Goal: Transaction & Acquisition: Purchase product/service

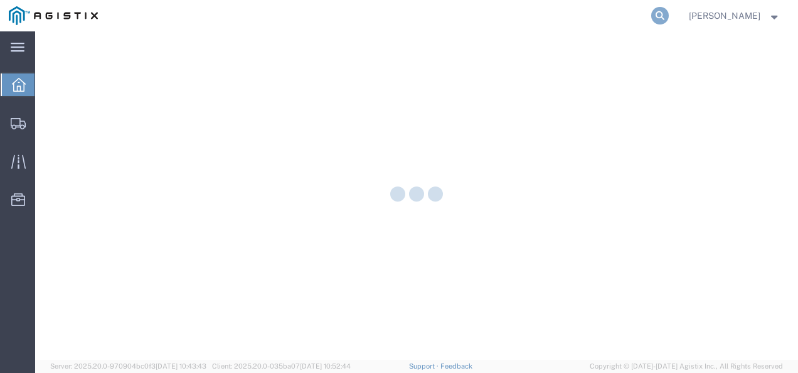
click at [669, 16] on icon at bounding box center [660, 16] width 18 height 18
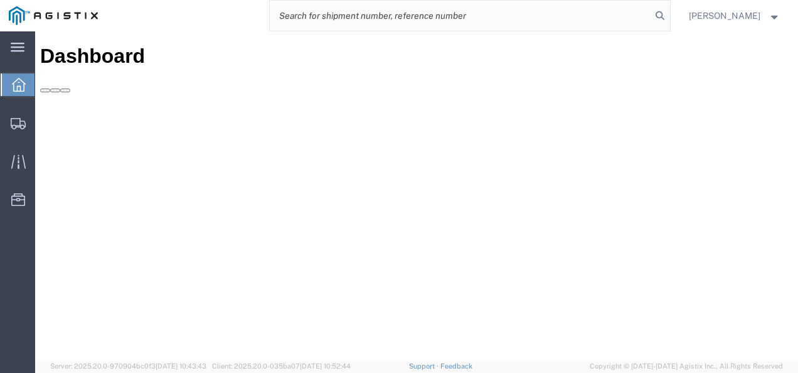
paste input "57008070"
type input "57008070"
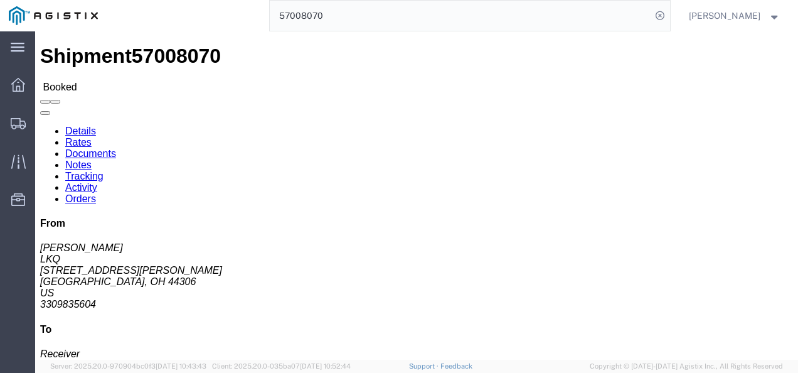
click div "Ship From LKQ ([PERSON_NAME]) 1300 [STREET_ADDRESS][PERSON_NAME] [GEOGRAPHIC_DA…"
click div "Ship From LKQ (Kari McManigal) 1300 1435 Triplett Blvd. Akron, OH 44306 United …"
drag, startPoint x: 351, startPoint y: 179, endPoint x: 356, endPoint y: 198, distance: 19.5
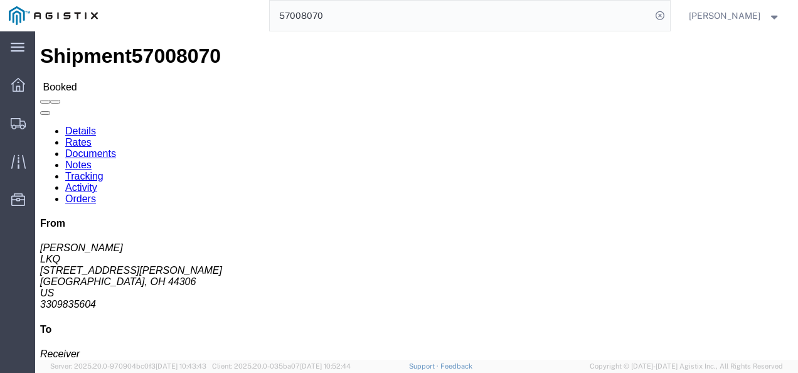
click div "Ship From LKQ (Kari McManigal) 1300 1435 Triplett Blvd. Akron, OH 44306 United …"
click div "Leg 1 - Truckload Vehicle 1: Standard Dry Van (53 Feet) Number of trucks: 1"
click h4 "Routing & Vehicle Information"
click div "Leg 1 - Truckload Vehicle 1: Standard Dry Van (53 Feet) Number of trucks: 1"
click div "Shipment Detail Ship From LKQ (Kari McManigal) 1300 1435 Triplett Blvd. Akron, …"
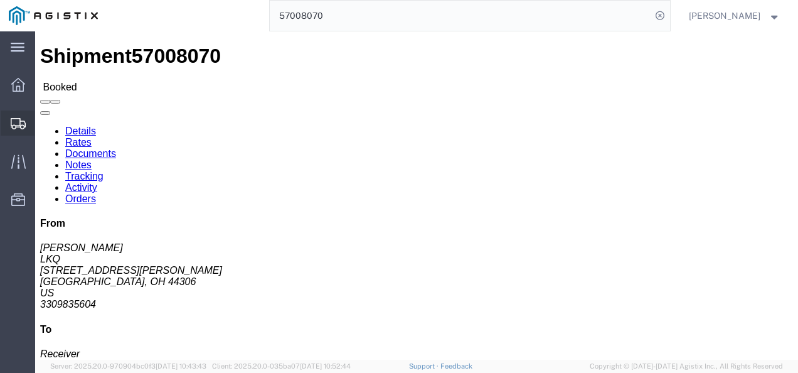
click at [43, 113] on span "Shipments" at bounding box center [38, 122] width 9 height 25
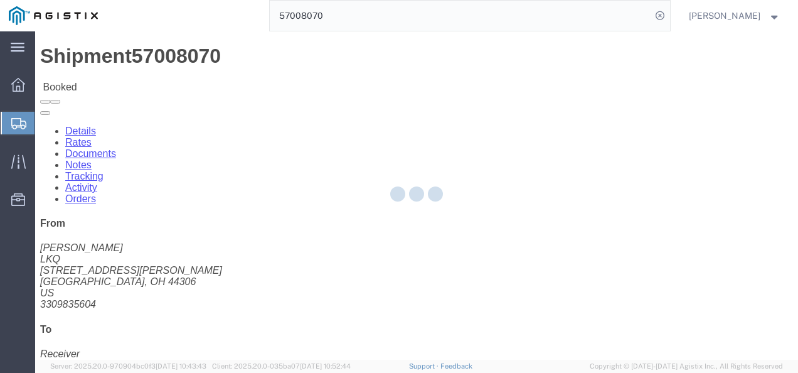
click at [404, 236] on div at bounding box center [416, 195] width 763 height 328
click at [427, 258] on div at bounding box center [416, 195] width 763 height 328
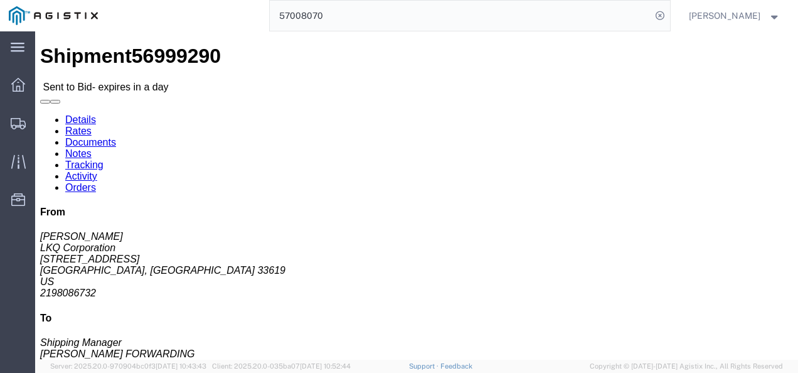
click div "Leg 1 - Truckload Vehicle 1: Step Deck Number of trucks: 1"
drag, startPoint x: 408, startPoint y: 258, endPoint x: 395, endPoint y: 192, distance: 67.8
click div "Leg 1 - Truckload Vehicle 1: Step Deck Number of trucks: 1"
drag, startPoint x: 319, startPoint y: 240, endPoint x: 144, endPoint y: 240, distance: 174.4
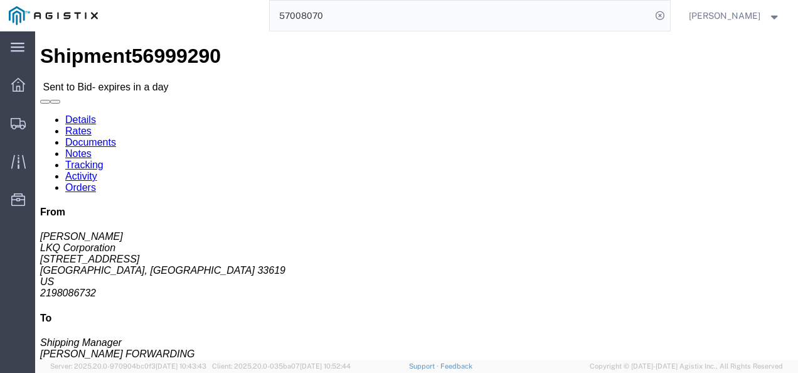
click div "Leg 1 - Truckload Vehicle 1: Step Deck Number of trucks: 1"
click h4 "Routing & Vehicle Information"
click div "Leg 1 - Truckload Vehicle 1: Step Deck Number of trucks: 1"
click link "Rates"
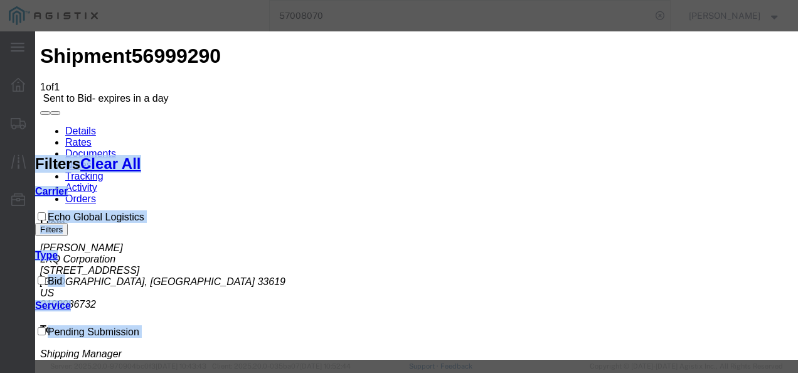
select select "4622"
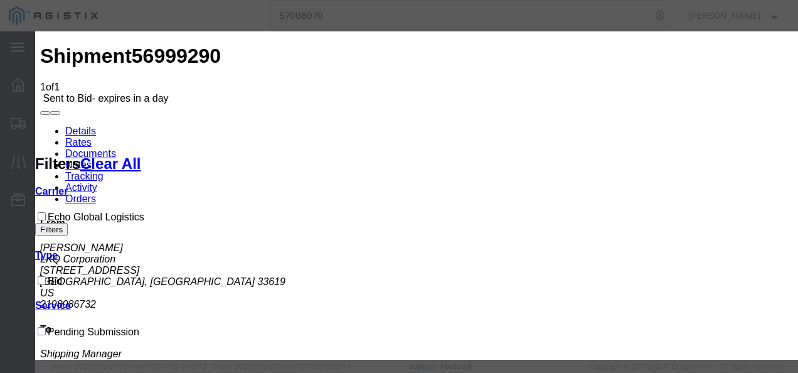
drag, startPoint x: 450, startPoint y: 135, endPoint x: 454, endPoint y: 161, distance: 25.4
drag, startPoint x: 452, startPoint y: 142, endPoint x: 457, endPoint y: 154, distance: 13.5
select select "13989"
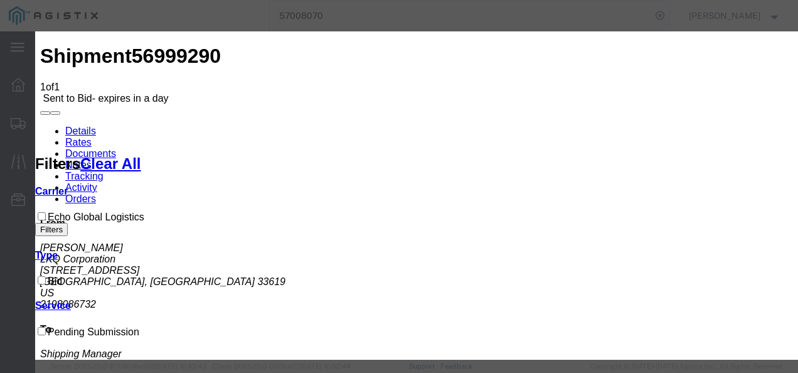
checkbox input "true"
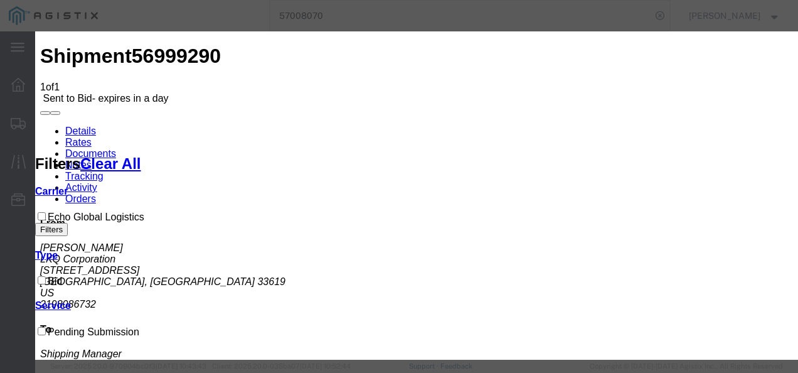
type input "4545"
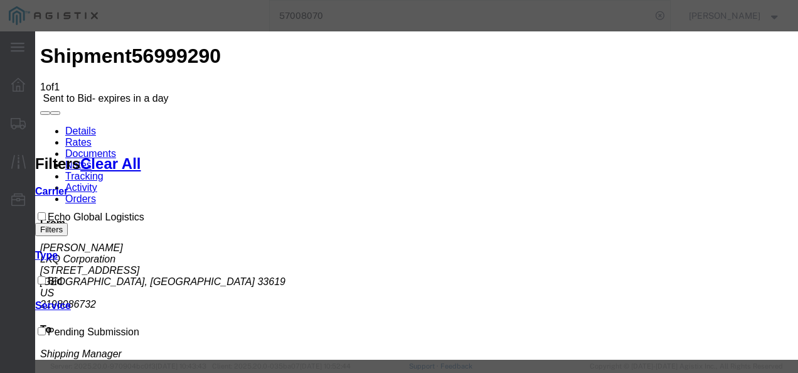
type input "2600"
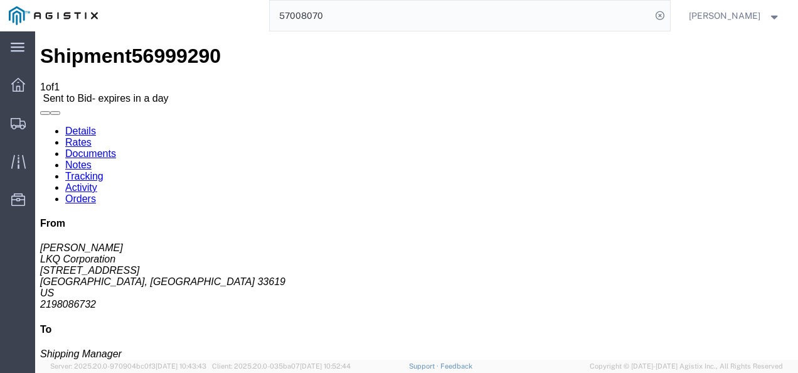
click at [43, 113] on span "Shipments" at bounding box center [38, 122] width 9 height 25
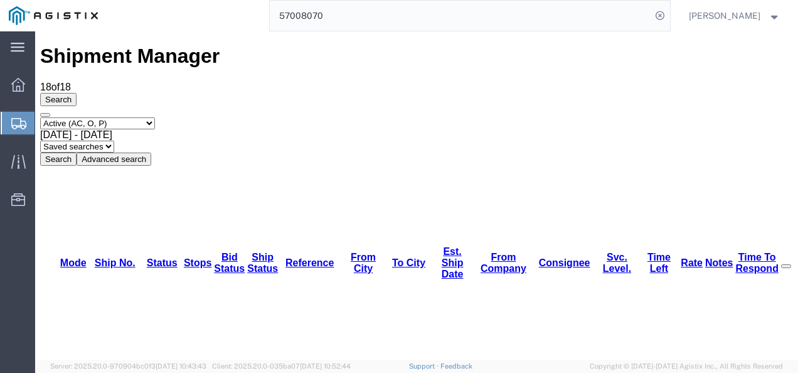
scroll to position [63, 0]
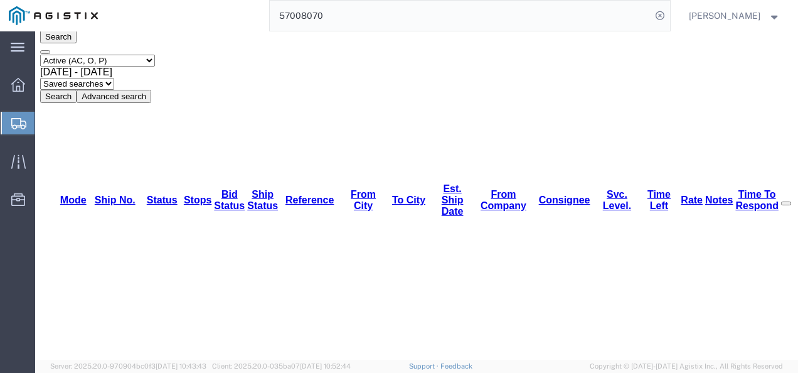
click at [554, 9] on input "57008070" at bounding box center [460, 16] width 381 height 30
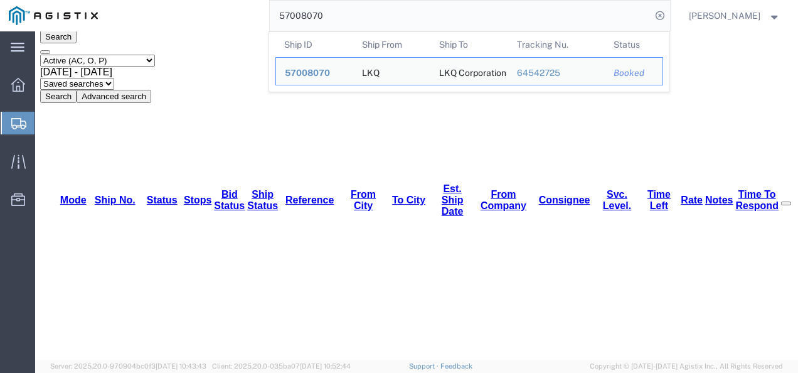
click at [554, 9] on input "57008070" at bounding box center [460, 16] width 381 height 30
paste input "10931"
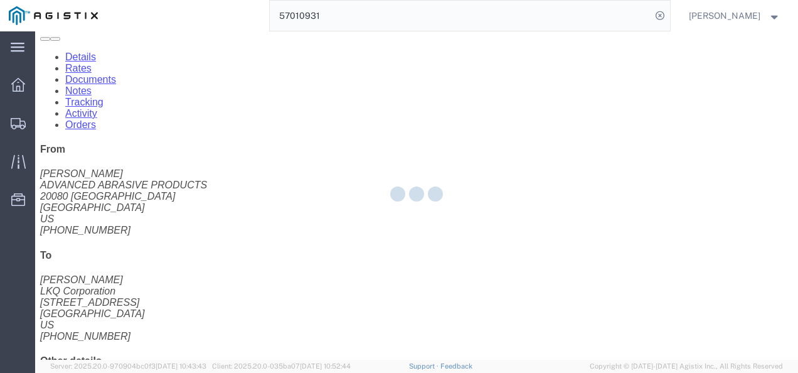
click at [297, 194] on div at bounding box center [416, 195] width 763 height 328
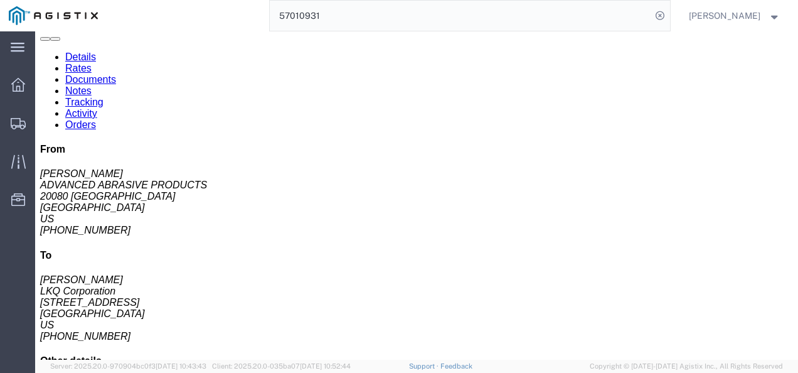
click link "Rates"
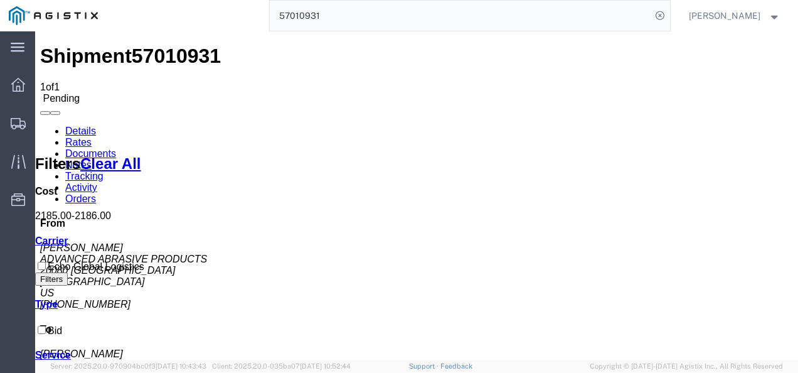
drag, startPoint x: 192, startPoint y: 312, endPoint x: 201, endPoint y: 312, distance: 8.8
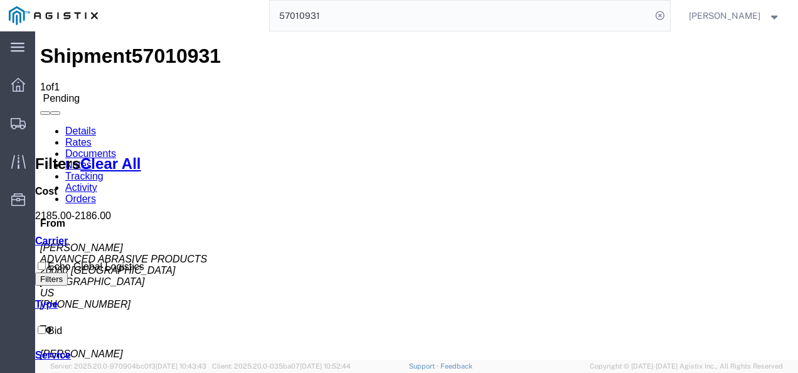
drag, startPoint x: 493, startPoint y: 284, endPoint x: 494, endPoint y: 290, distance: 7.0
drag, startPoint x: 492, startPoint y: 296, endPoint x: 458, endPoint y: 91, distance: 207.9
click at [428, 22] on input "57010931" at bounding box center [460, 16] width 381 height 30
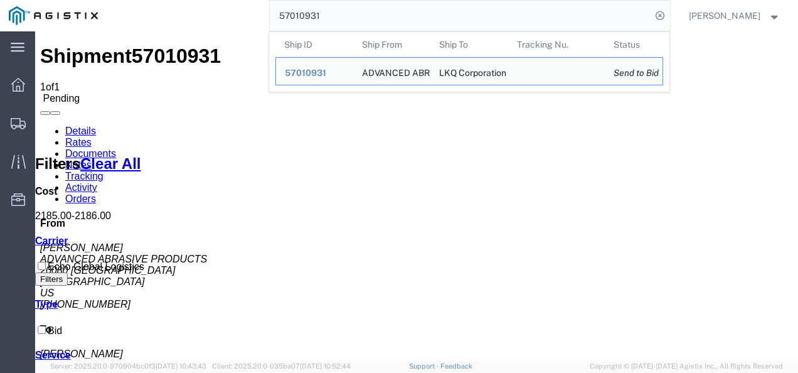
click at [428, 23] on input "57010931" at bounding box center [460, 16] width 381 height 30
paste input "6744722"
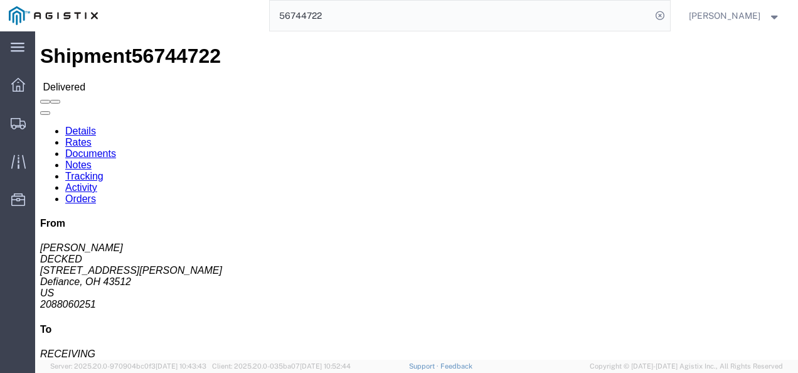
click div "Shipment Detail Ship From DECKED (Ashley Schwarzman) 25401 Elliot Rd Defiance, …"
click h4 "Routing & Vehicle Information"
click div "Leg 1 - Truckload Vehicle 1: Standard Dry Van (53 Feet) Number of trucks: 1"
click div "Shipment Detail Ship From DECKED (Ashley Schwarzman) 25401 Elliot Rd Defiance, …"
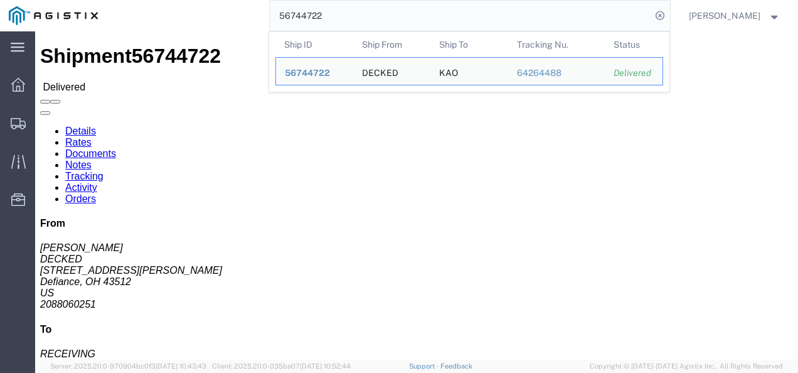
click at [361, 17] on input "56744722" at bounding box center [460, 16] width 381 height 30
drag, startPoint x: 363, startPoint y: 16, endPoint x: 356, endPoint y: 19, distance: 7.3
click at [363, 16] on input "56744722" at bounding box center [460, 16] width 381 height 30
click at [364, 21] on input "56744722" at bounding box center [460, 16] width 381 height 30
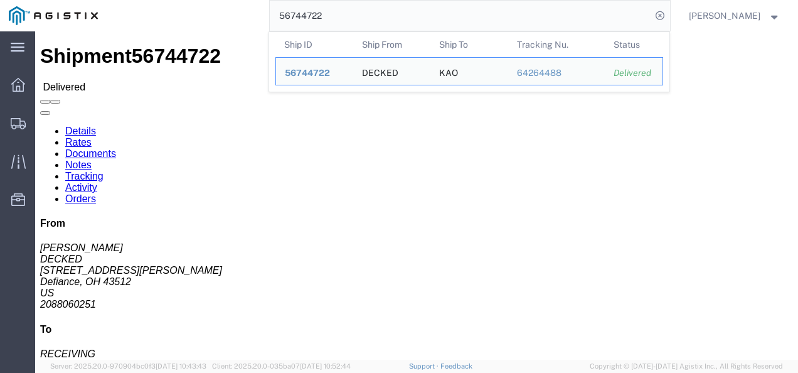
paste input "7011488"
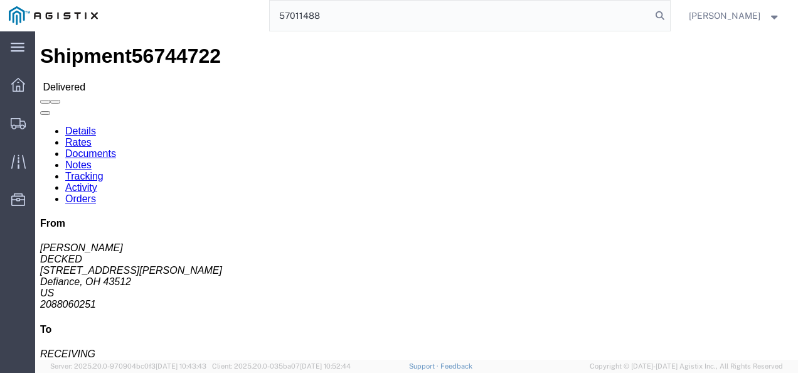
type input "57011488"
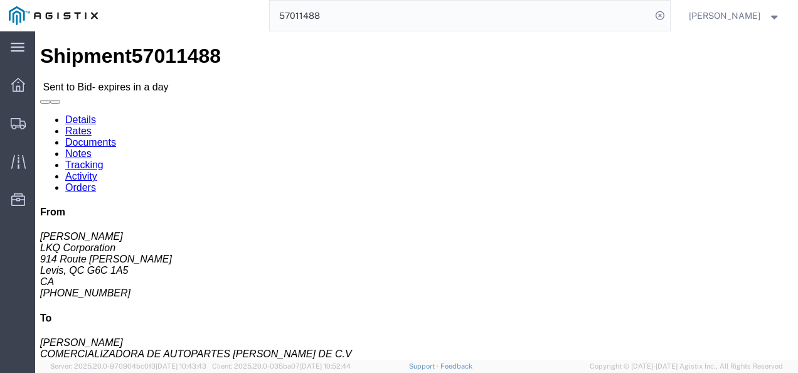
click div "Ship From LKQ Corporation (Nicolas Frenette) 7110 914 Route Kennedy Levis, QC G…"
click link "Rates"
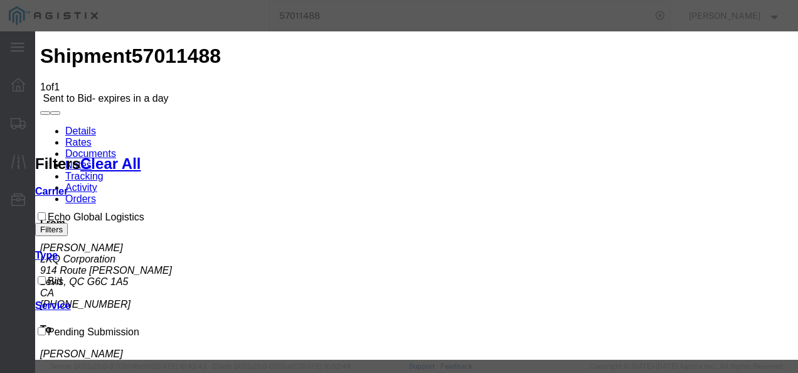
drag, startPoint x: 232, startPoint y: 141, endPoint x: 238, endPoint y: 156, distance: 16.1
select select "4622"
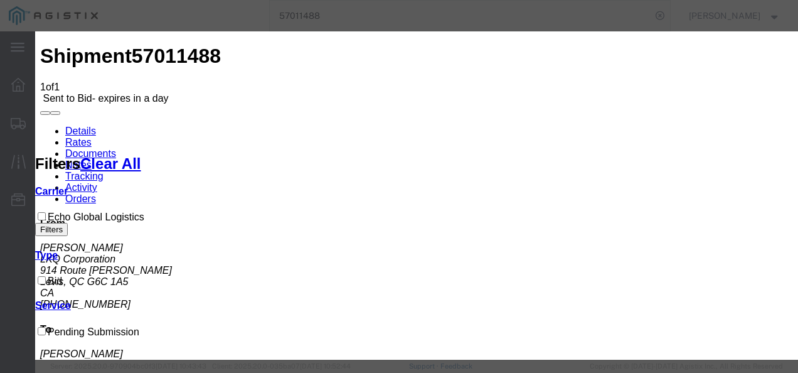
select select "13989"
drag, startPoint x: 641, startPoint y: 196, endPoint x: 678, endPoint y: 161, distance: 50.6
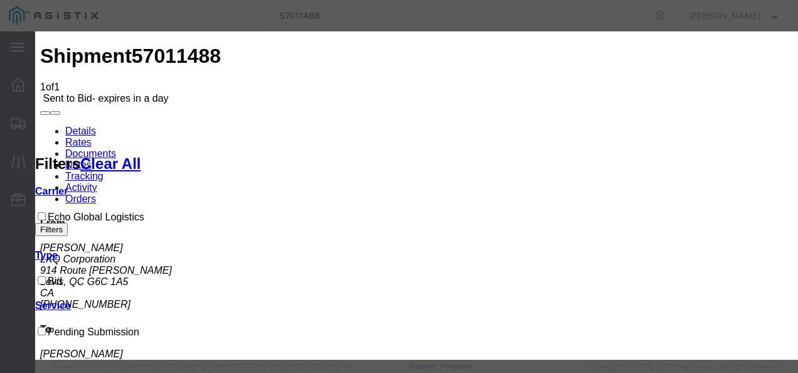
type input "qzt"
type input "5900"
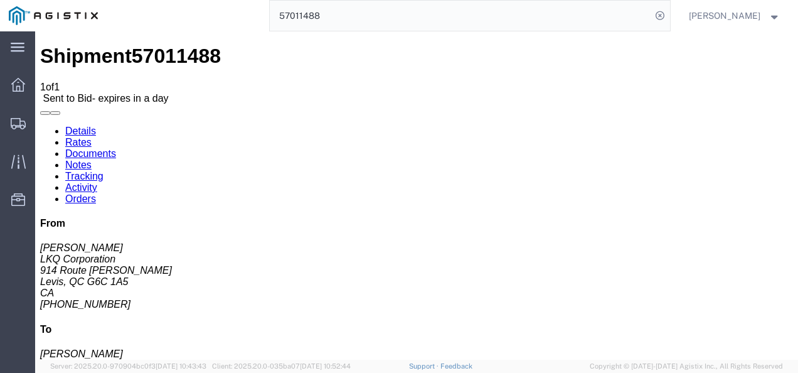
click at [65, 125] on link "Details" at bounding box center [80, 130] width 31 height 11
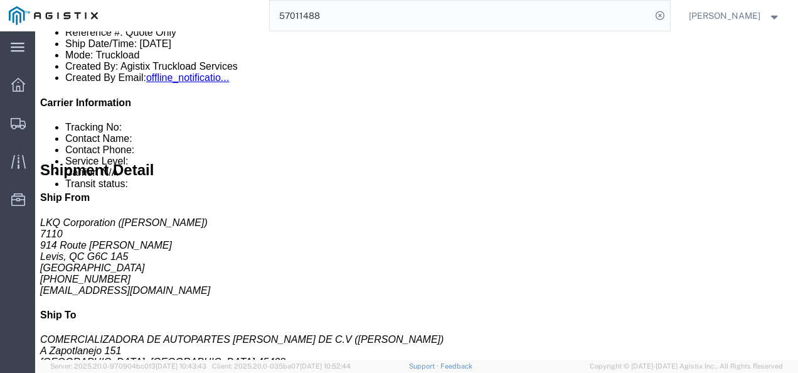
scroll to position [439, 0]
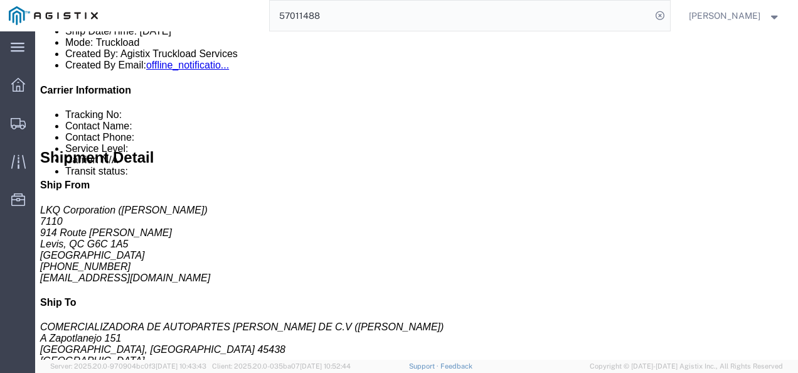
drag, startPoint x: 416, startPoint y: 213, endPoint x: 324, endPoint y: 218, distance: 92.9
click b "dxhardy@lkqcorp.com, truckload@lkqcorp.com"
copy b "dxhardy@lkqcorp.com"
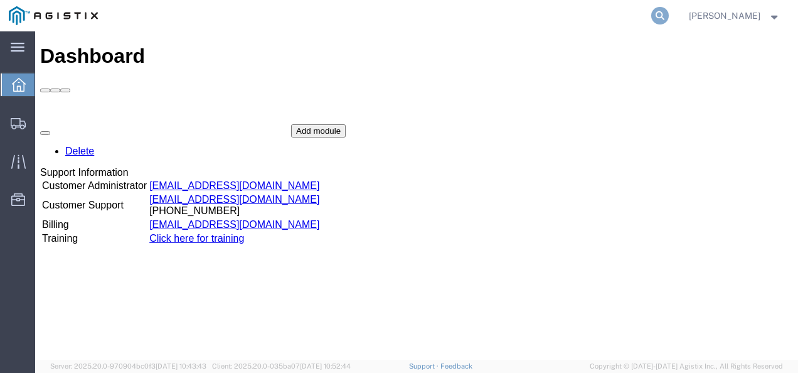
click at [669, 13] on icon at bounding box center [660, 16] width 18 height 18
paste input "56983466"
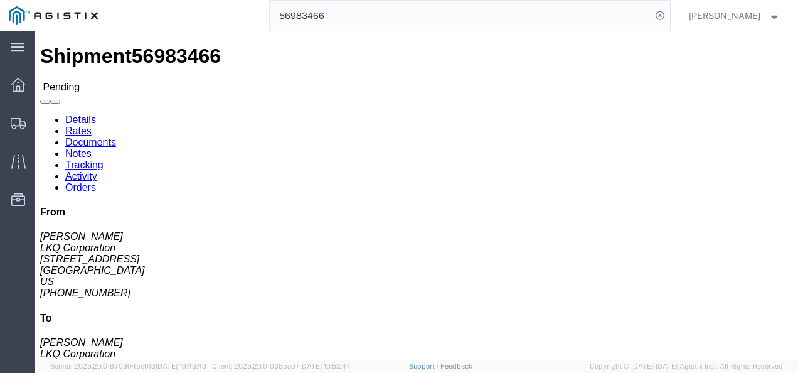
click div "Shipment Detail Ship From LKQ Corporation (Dennis Mosier) 1137 4686 E US Highwa…"
drag, startPoint x: 502, startPoint y: 213, endPoint x: 479, endPoint y: 202, distance: 25.2
click h4 "Routing & Vehicle Information"
click link "Rates"
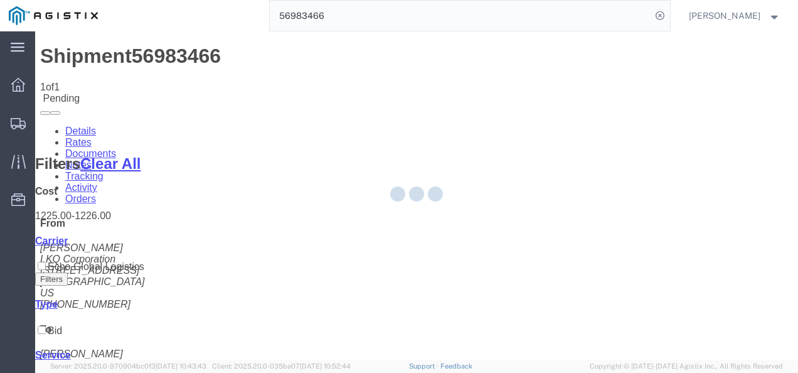
drag, startPoint x: 498, startPoint y: 279, endPoint x: 189, endPoint y: 141, distance: 338.1
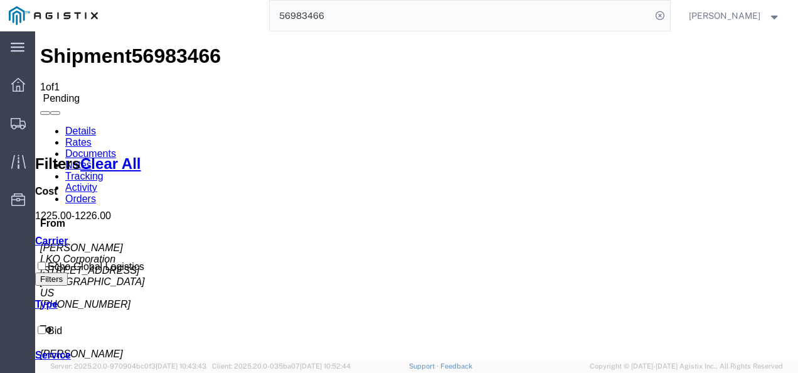
click at [69, 125] on link "Details" at bounding box center [80, 130] width 31 height 11
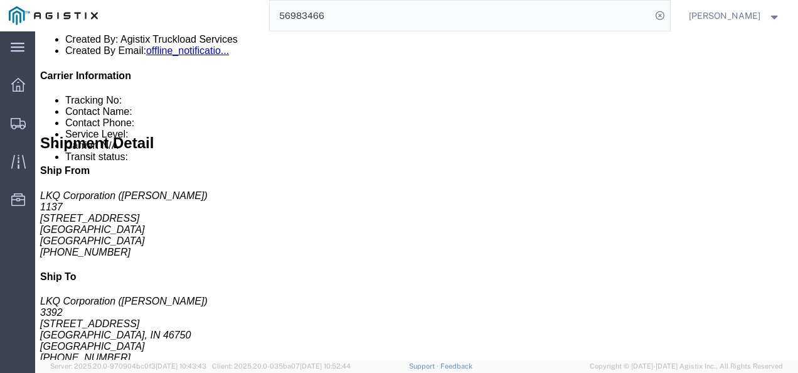
scroll to position [627, 0]
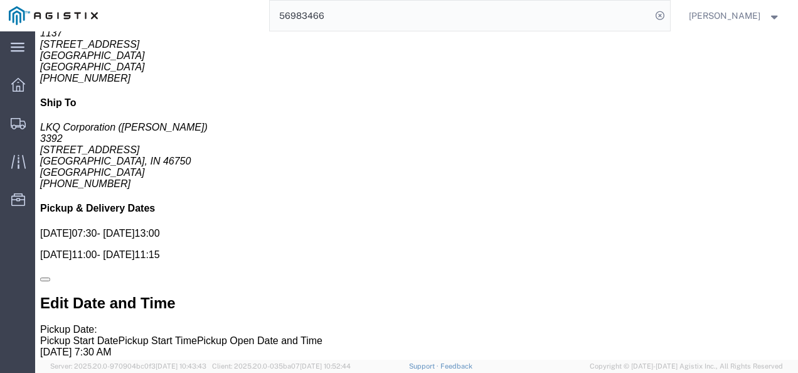
drag, startPoint x: 416, startPoint y: 135, endPoint x: 381, endPoint y: 83, distance: 63.3
click div "Billing Cost Center: 3392 Freight In - Wheel Cores Cost Center Number: 3392-301…"
click at [359, 18] on input "56983466" at bounding box center [460, 16] width 381 height 30
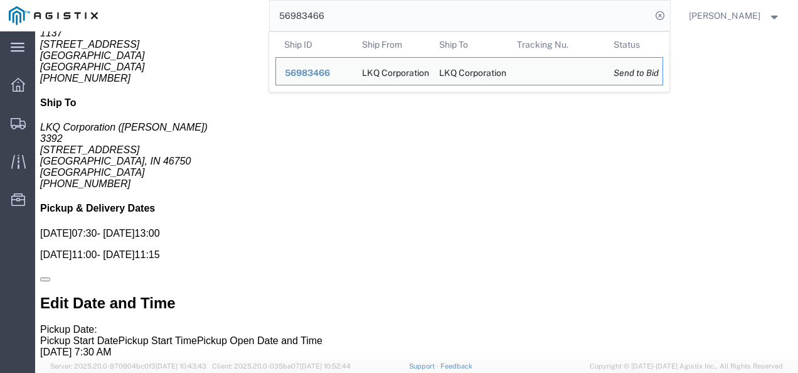
paste input "99290"
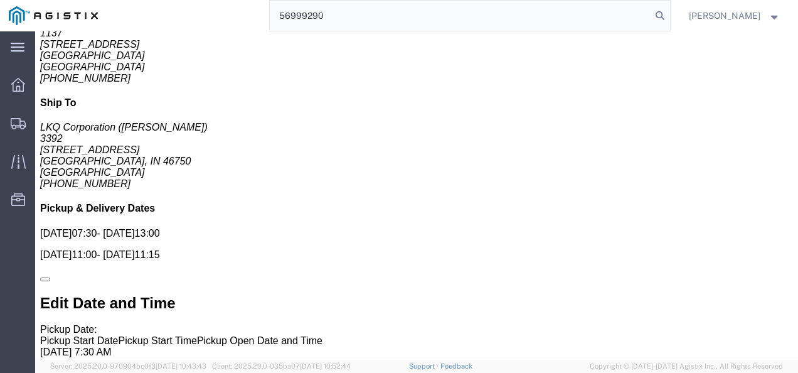
type input "56999290"
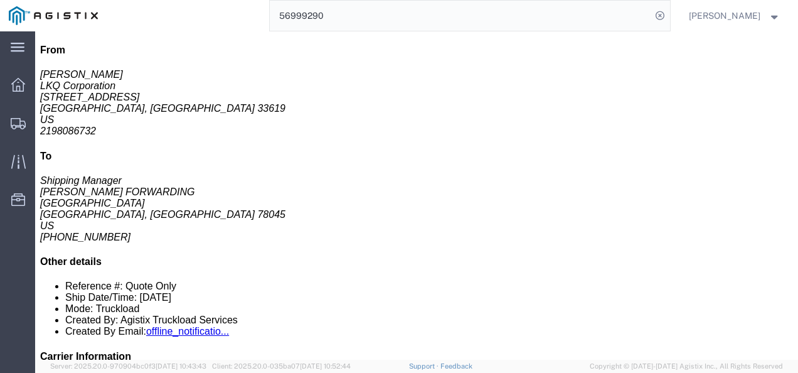
scroll to position [188, 0]
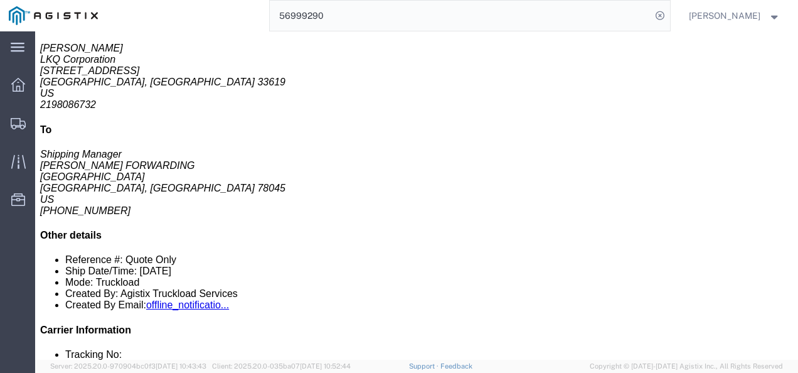
click div "20 Pallet(s) Standard (Not Stackable) Total weight: 42000.00 LBS ( dim ) Carton…"
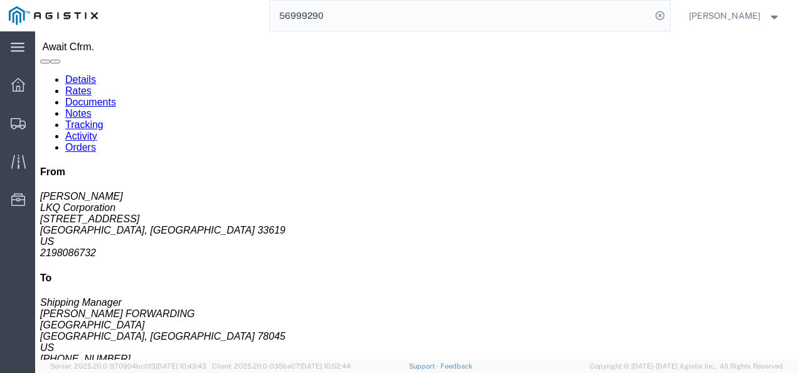
scroll to position [0, 0]
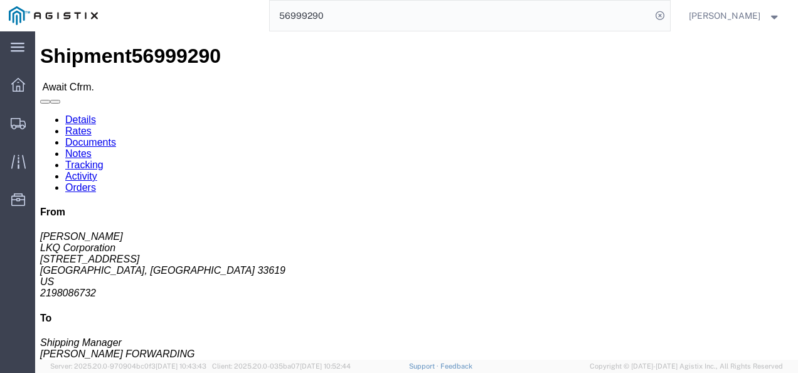
click div "Ship From LKQ Corporation (Tyler Whitescarver) 1813 1019 South 50th St Tampa, F…"
drag, startPoint x: 332, startPoint y: 198, endPoint x: 335, endPoint y: 215, distance: 16.6
click div "Ship From LKQ Corporation (Tyler Whitescarver) 1813 1019 South 50th St Tampa, F…"
